Goal: Task Accomplishment & Management: Manage account settings

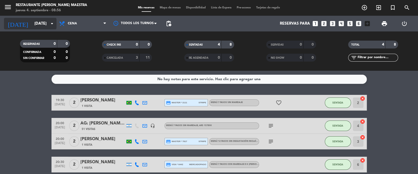
click at [40, 23] on input "[DATE]" at bounding box center [57, 24] width 50 height 10
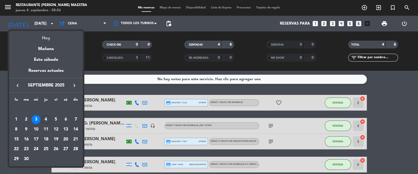
click at [50, 36] on div "Hoy" at bounding box center [46, 36] width 74 height 11
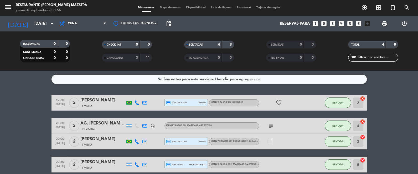
type input "[DEMOGRAPHIC_DATA][DATE]"
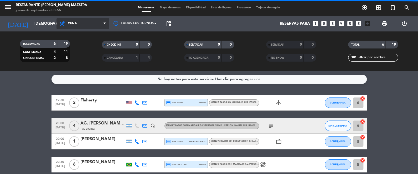
click at [79, 25] on span "Cena" at bounding box center [82, 24] width 53 height 12
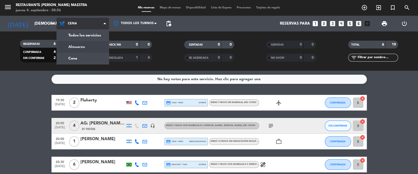
click at [85, 45] on div "menu Restaurante [PERSON_NAME] Maestra [DATE] 4. septiembre - 08:56 Mis reserva…" at bounding box center [209, 35] width 418 height 71
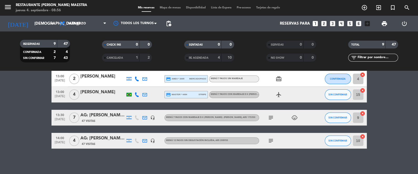
scroll to position [118, 0]
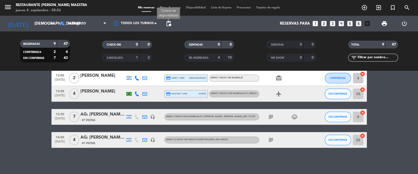
click at [168, 21] on span "pending_actions" at bounding box center [168, 23] width 6 height 6
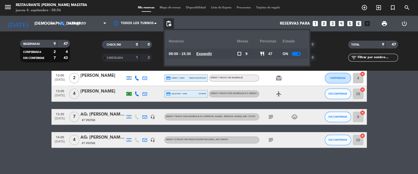
click at [294, 52] on div at bounding box center [296, 54] width 9 height 4
click at [384, 25] on span "print" at bounding box center [384, 23] width 6 height 6
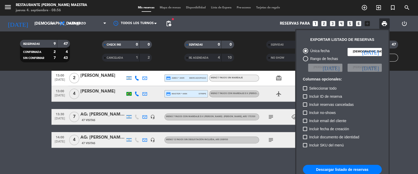
click at [337, 170] on button "Descargar listado de reservas" at bounding box center [342, 169] width 79 height 9
click at [94, 27] on div at bounding box center [209, 87] width 418 height 174
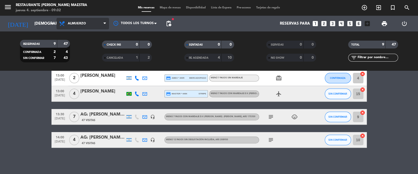
drag, startPoint x: 92, startPoint y: 25, endPoint x: 96, endPoint y: 34, distance: 9.4
click at [92, 26] on span "Almuerzo" at bounding box center [82, 24] width 53 height 12
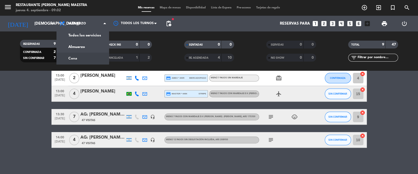
click at [95, 55] on div "menu Restaurante [PERSON_NAME] Maestra [DATE] 4. septiembre - 09:02 Mis reserva…" at bounding box center [209, 35] width 418 height 71
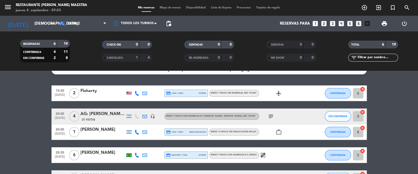
scroll to position [5, 0]
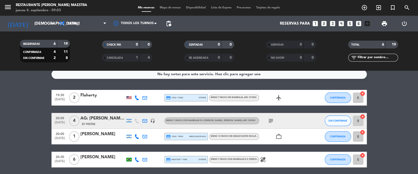
click at [94, 92] on div "Flaherty" at bounding box center [102, 95] width 45 height 7
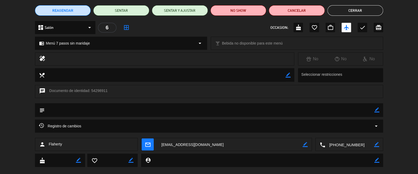
scroll to position [51, 0]
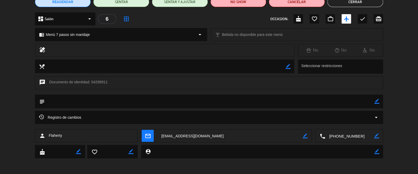
click at [373, 118] on icon "arrow_drop_down" at bounding box center [376, 118] width 6 height 6
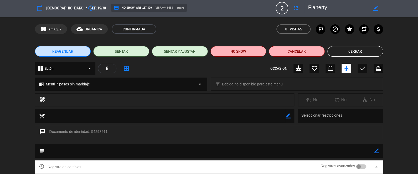
scroll to position [0, 0]
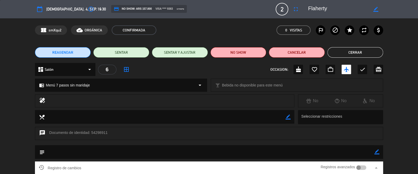
click at [366, 54] on button "Cerrar" at bounding box center [355, 52] width 56 height 11
